Goal: Task Accomplishment & Management: Use online tool/utility

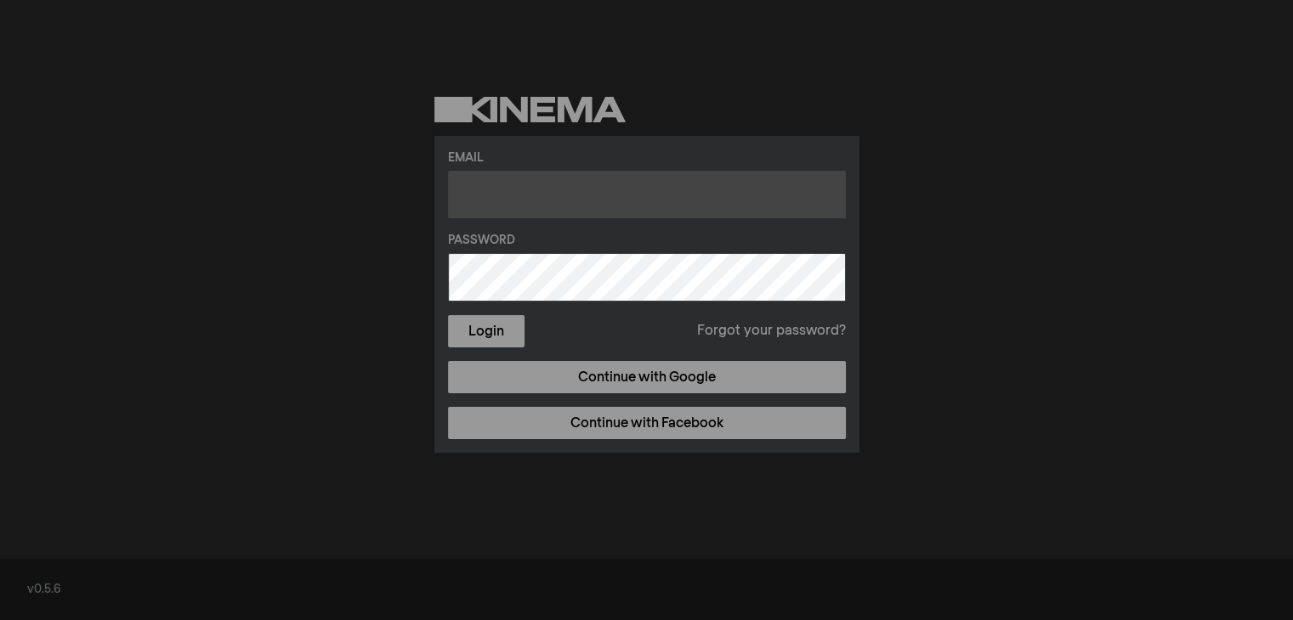
click at [491, 194] on input "text" at bounding box center [647, 195] width 398 height 48
type input "zehj@pwpl.org"
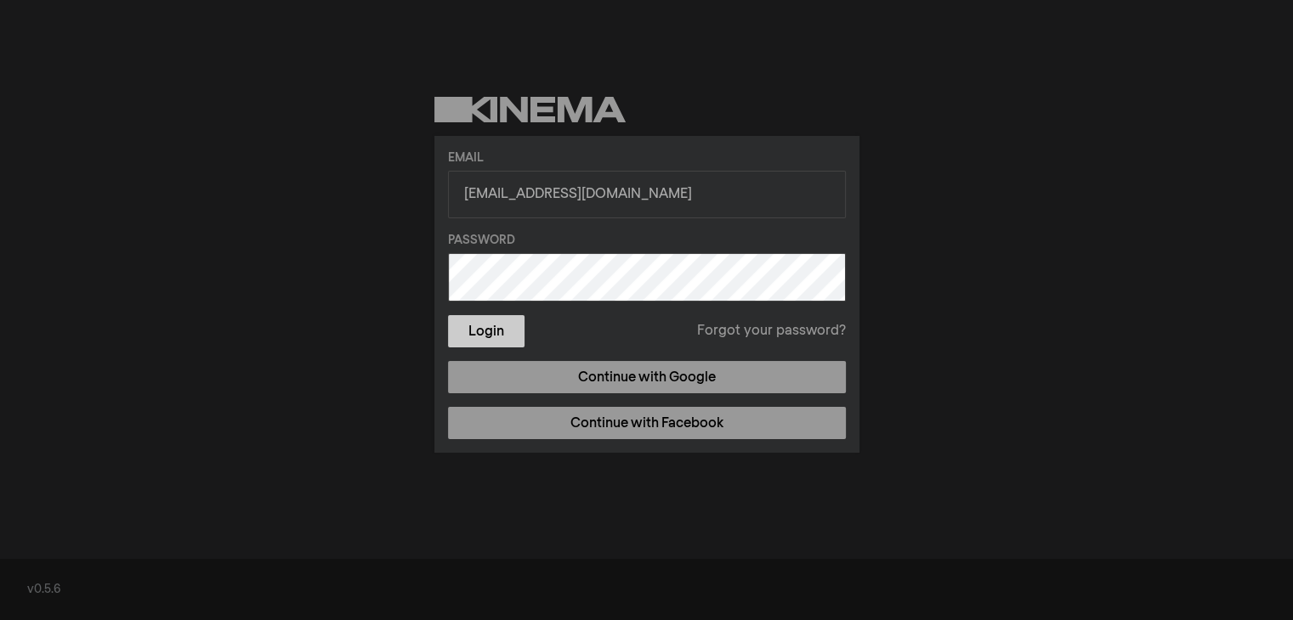
click at [495, 335] on button "Login" at bounding box center [486, 331] width 76 height 32
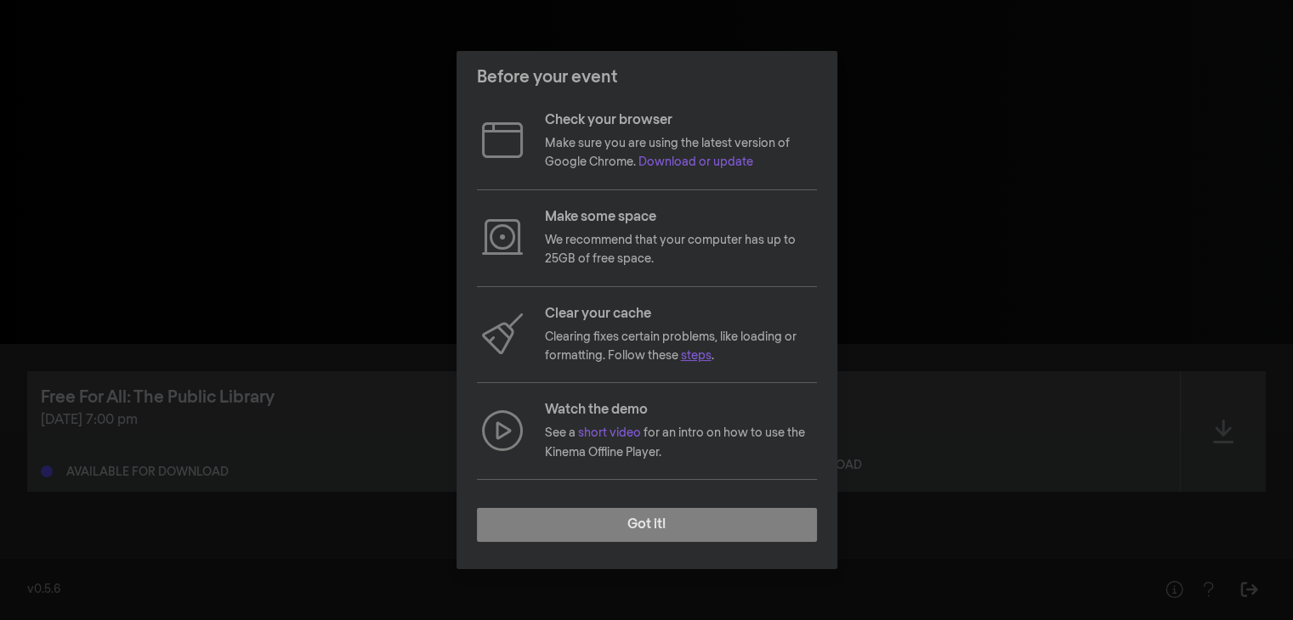
click at [692, 354] on link "steps" at bounding box center [696, 356] width 31 height 12
click at [733, 167] on link "Download or update" at bounding box center [695, 162] width 115 height 12
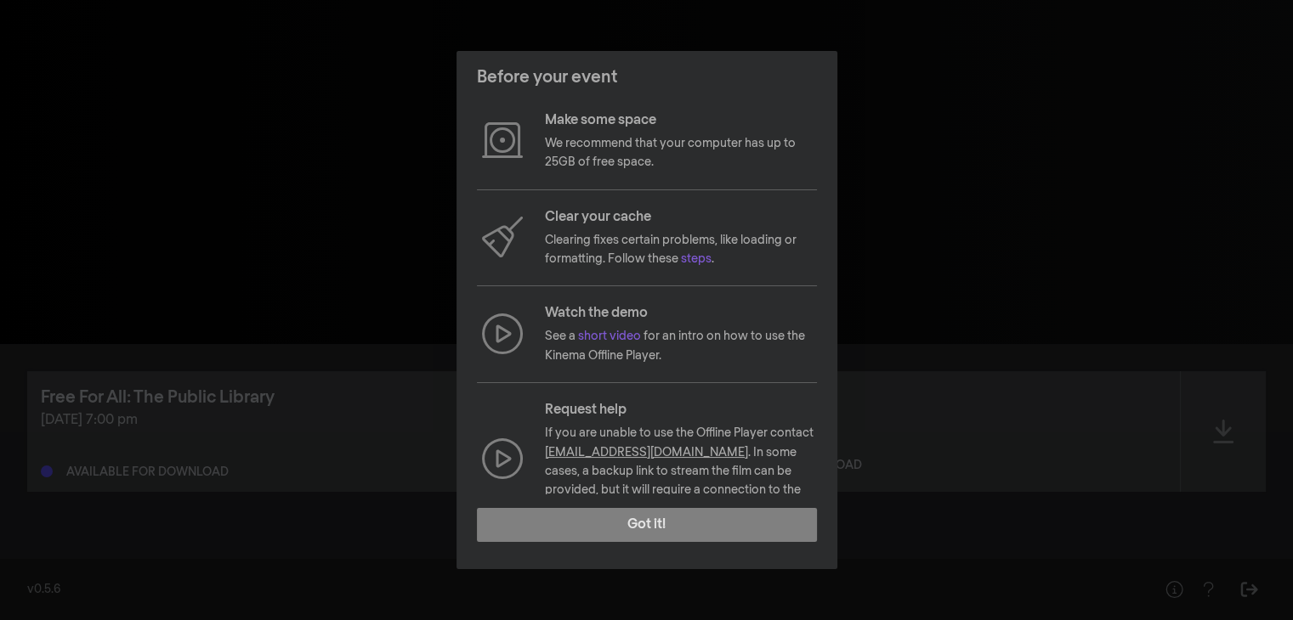
scroll to position [127, 0]
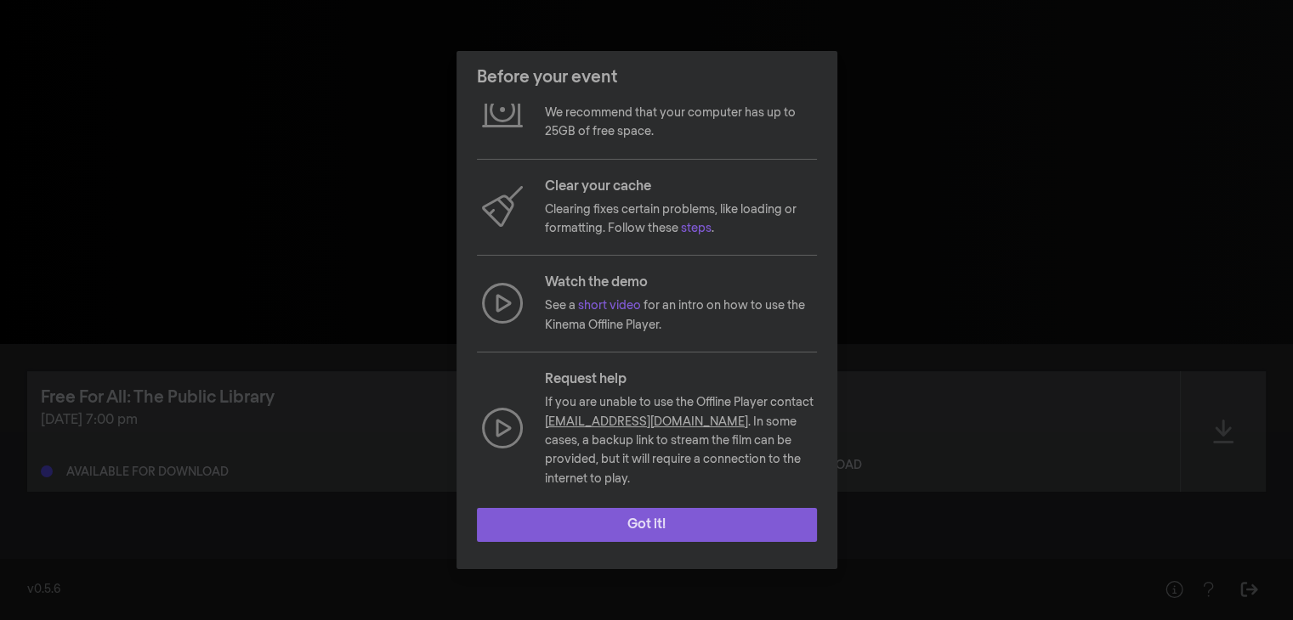
click at [648, 531] on button "Got it!" at bounding box center [647, 525] width 340 height 34
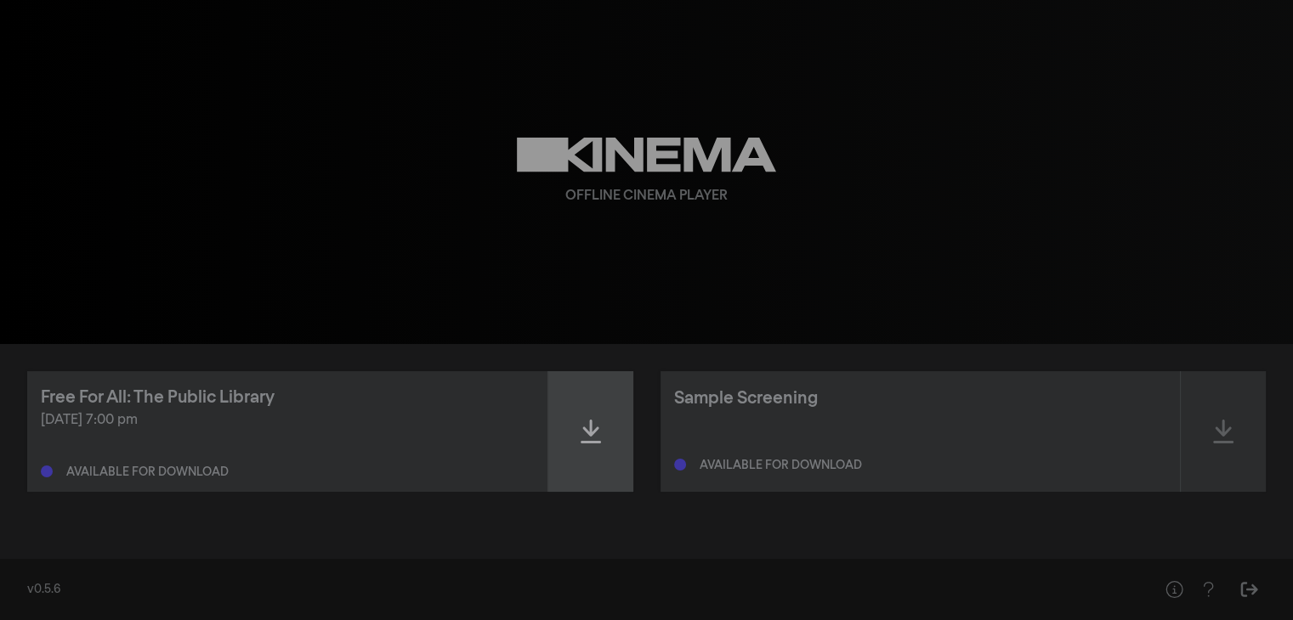
click at [588, 423] on icon at bounding box center [590, 431] width 20 height 27
